Goal: Entertainment & Leisure: Consume media (video, audio)

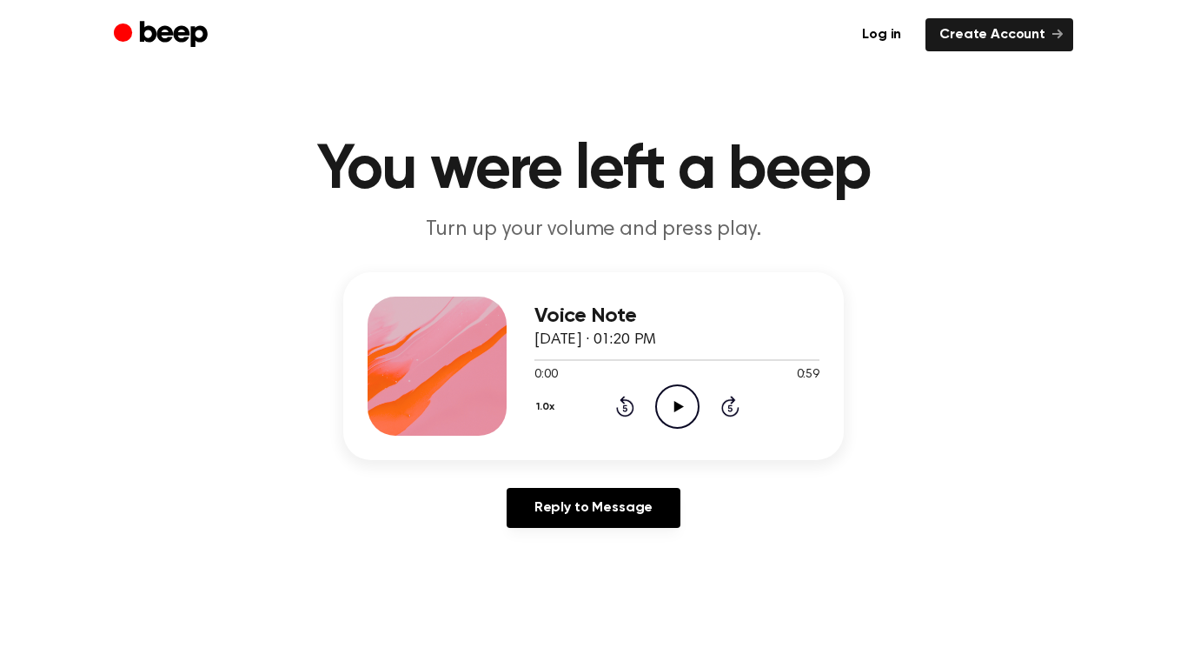
click at [668, 414] on icon "Play Audio" at bounding box center [677, 406] width 44 height 44
click at [668, 414] on icon "Pause Audio" at bounding box center [677, 406] width 44 height 44
click at [897, 27] on link "Log in" at bounding box center [881, 34] width 67 height 33
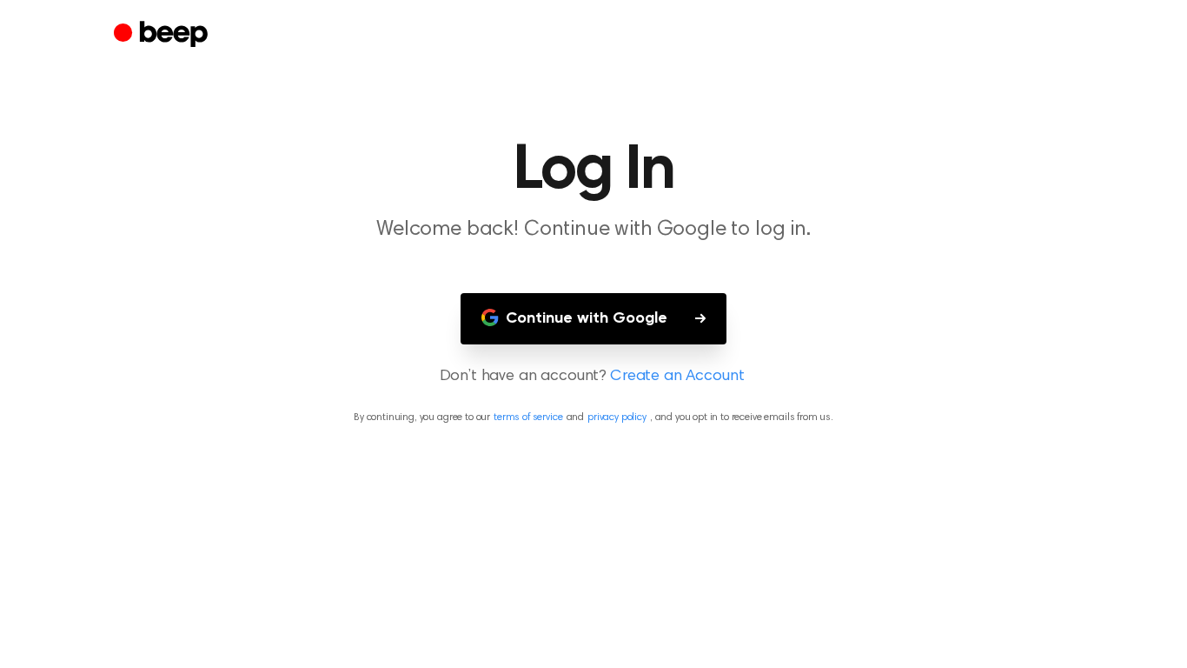
click at [688, 317] on button "Continue with Google" at bounding box center [594, 318] width 266 height 51
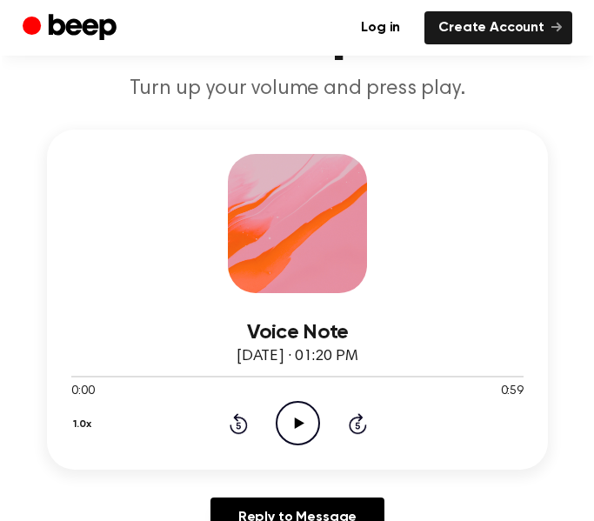
scroll to position [179, 0]
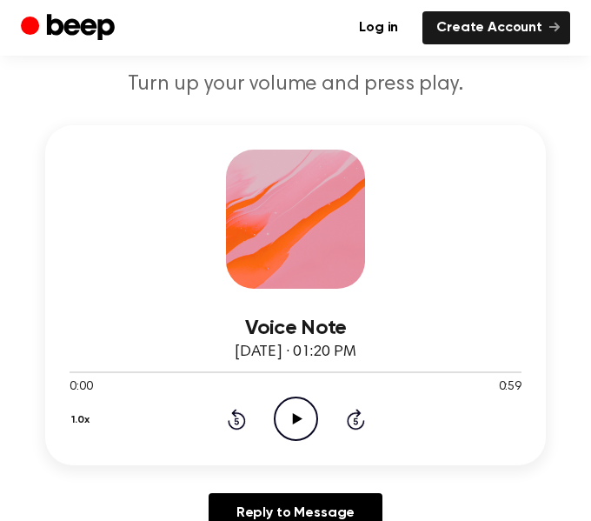
click at [534, 2] on div "Log in Create Account" at bounding box center [295, 28] width 549 height 56
click at [300, 420] on icon "Play Audio" at bounding box center [296, 418] width 44 height 44
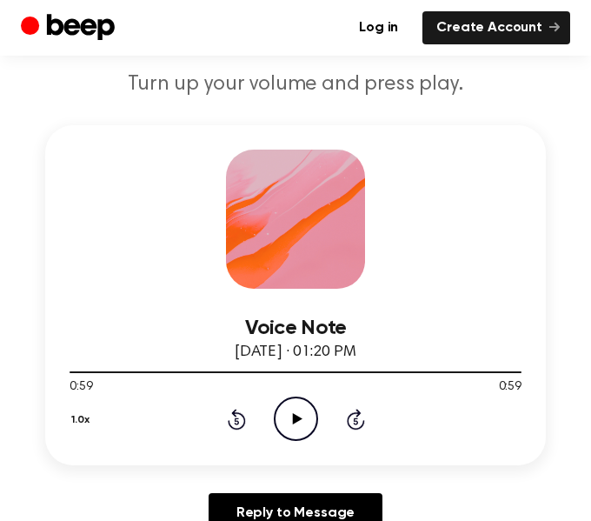
click at [301, 429] on icon "Play Audio" at bounding box center [296, 418] width 44 height 44
click at [301, 429] on icon "Pause Audio" at bounding box center [296, 418] width 44 height 44
